Goal: Transaction & Acquisition: Download file/media

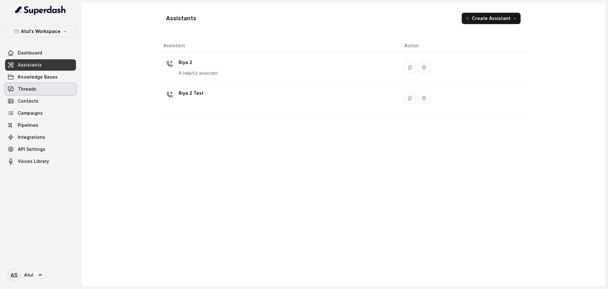
click at [21, 88] on span "Threads" at bounding box center [27, 89] width 19 height 6
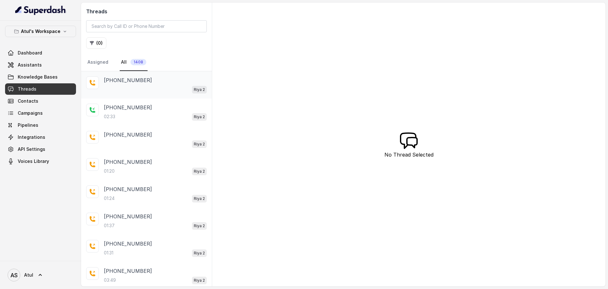
click at [148, 92] on div "Riya 2" at bounding box center [155, 89] width 103 height 8
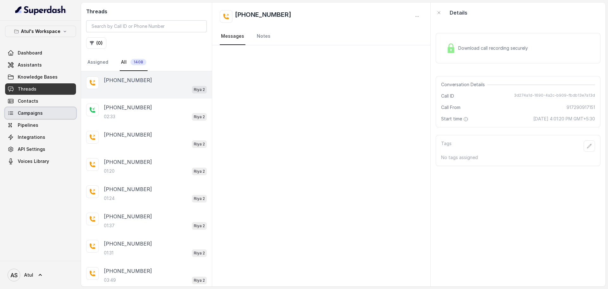
click at [37, 114] on span "Campaigns" at bounding box center [30, 113] width 25 height 6
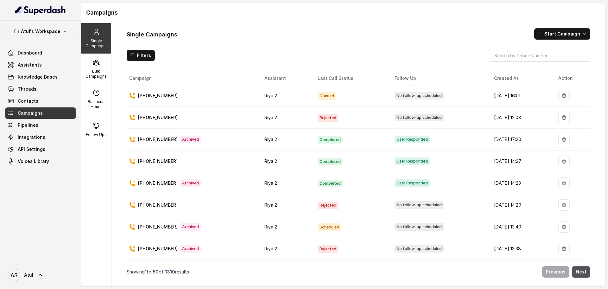
click at [220, 102] on td "[PHONE_NUMBER]" at bounding box center [193, 96] width 133 height 22
click at [215, 97] on div "[PHONE_NUMBER]" at bounding box center [191, 95] width 125 height 6
click at [35, 87] on span "Threads" at bounding box center [27, 89] width 19 height 6
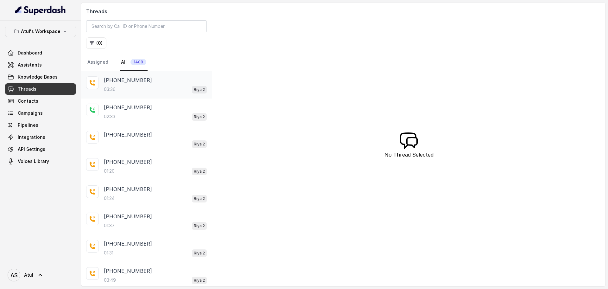
click at [136, 92] on div "03:36 Riya 2" at bounding box center [155, 89] width 103 height 8
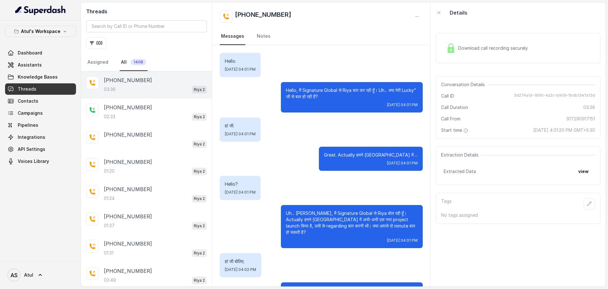
scroll to position [839, 0]
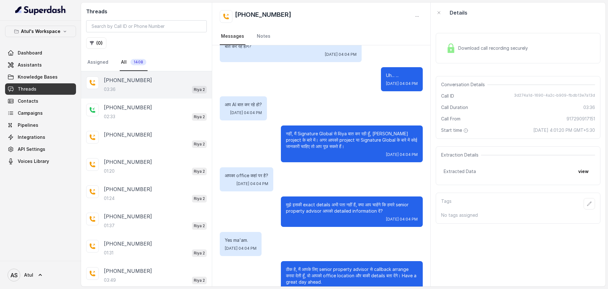
click at [507, 48] on span "Download call recording securely" at bounding box center [494, 48] width 72 height 6
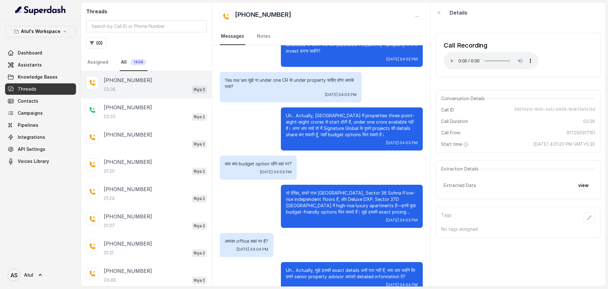
scroll to position [446, 0]
